Goal: Find specific page/section: Find specific page/section

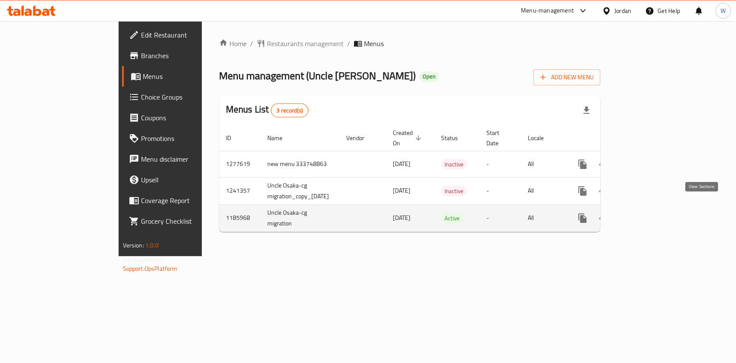
click at [650, 213] on icon "enhanced table" at bounding box center [644, 218] width 10 height 10
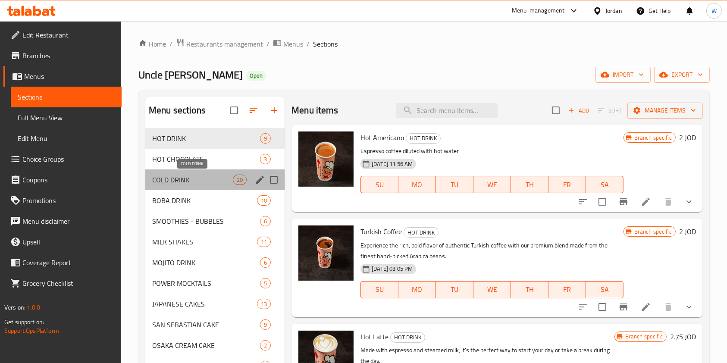
click at [182, 183] on span "COLD DRINK" at bounding box center [192, 180] width 81 height 10
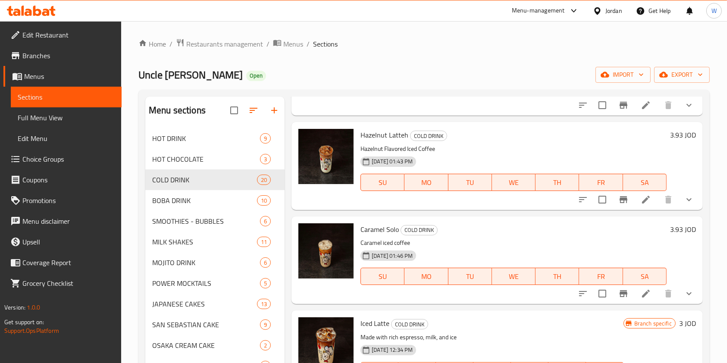
scroll to position [115, 0]
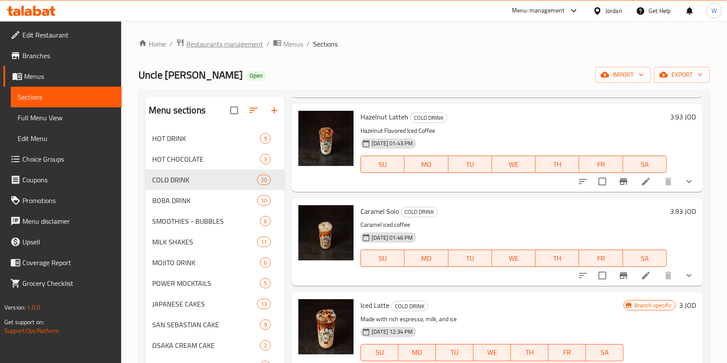
click at [240, 44] on span "Restaurants management" at bounding box center [224, 44] width 77 height 10
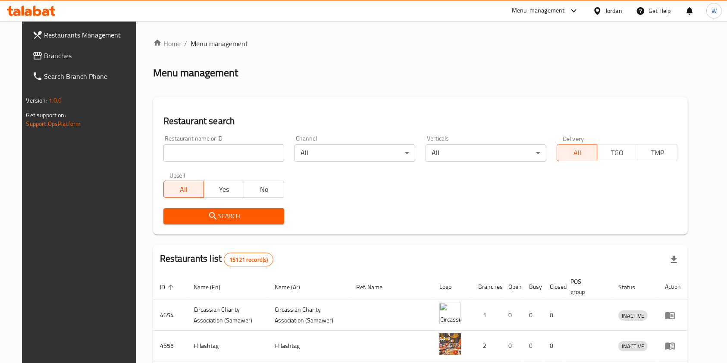
click at [218, 152] on input "search" at bounding box center [223, 152] width 121 height 17
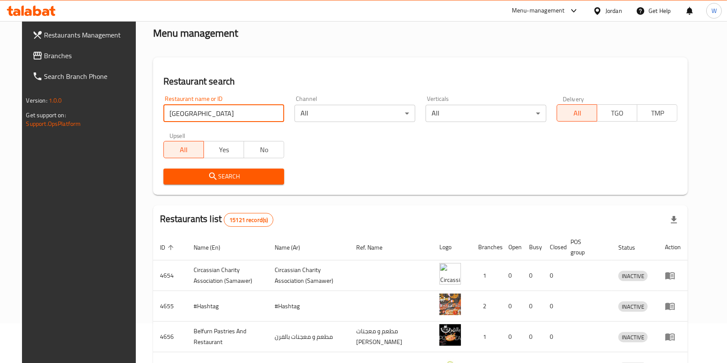
scroll to position [57, 0]
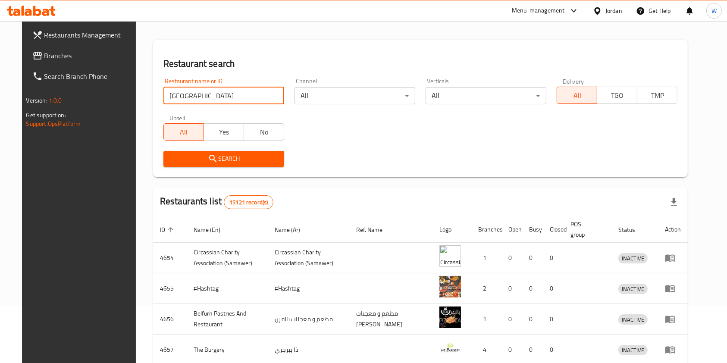
type input "[GEOGRAPHIC_DATA]"
click button "Search" at bounding box center [223, 159] width 121 height 16
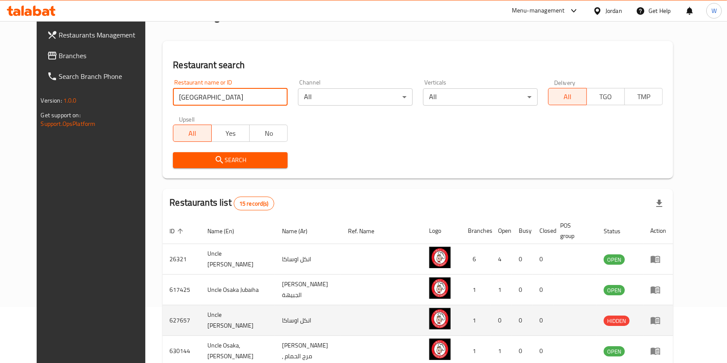
scroll to position [286, 0]
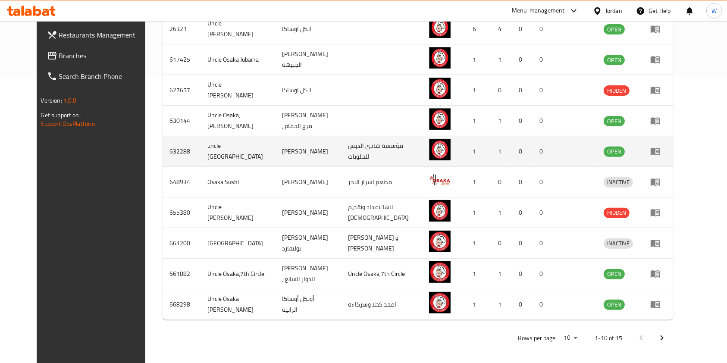
click at [660, 151] on icon "enhanced table" at bounding box center [655, 151] width 10 height 10
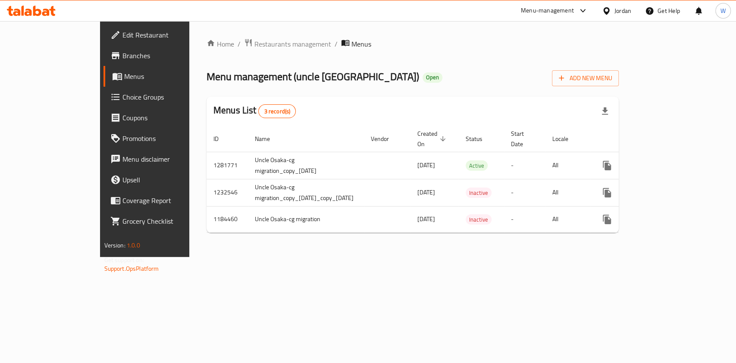
click at [122, 51] on span "Branches" at bounding box center [169, 55] width 94 height 10
